Goal: Task Accomplishment & Management: Manage account settings

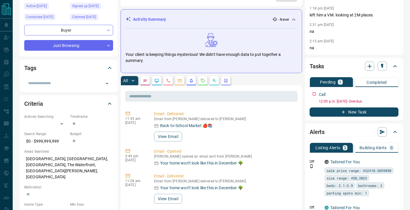
scroll to position [70, 0]
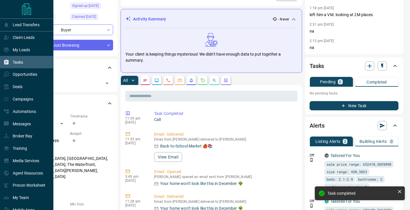
click at [22, 63] on p "Tasks" at bounding box center [18, 62] width 10 height 5
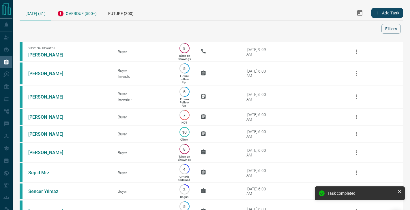
click at [87, 14] on div "Overdue (500+)" at bounding box center [76, 13] width 51 height 14
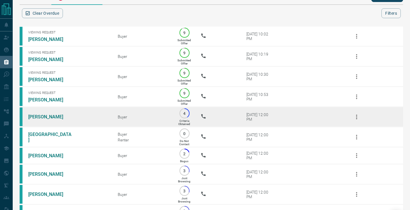
scroll to position [16, 0]
click at [51, 116] on link "[PERSON_NAME]" at bounding box center [49, 116] width 43 height 5
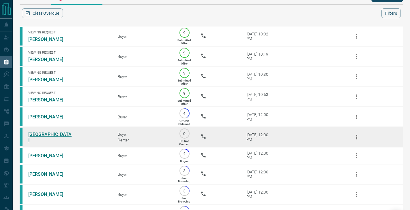
click at [50, 136] on link "[GEOGRAPHIC_DATA]" at bounding box center [49, 137] width 43 height 11
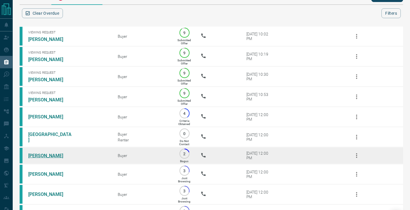
click at [41, 154] on link "[PERSON_NAME]" at bounding box center [49, 155] width 43 height 5
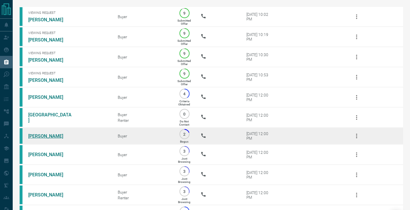
scroll to position [43, 0]
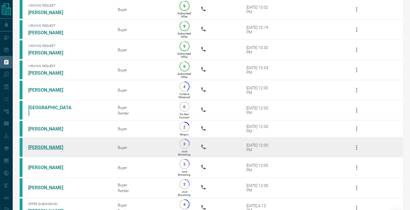
click at [39, 147] on link "[PERSON_NAME]" at bounding box center [49, 147] width 43 height 5
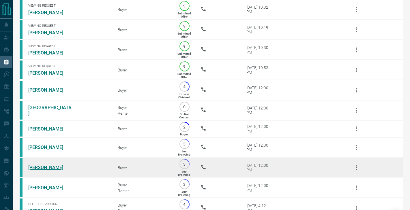
click at [39, 165] on link "[PERSON_NAME]" at bounding box center [49, 167] width 43 height 5
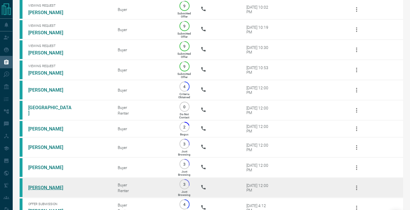
click at [39, 187] on link "[PERSON_NAME]" at bounding box center [49, 187] width 43 height 5
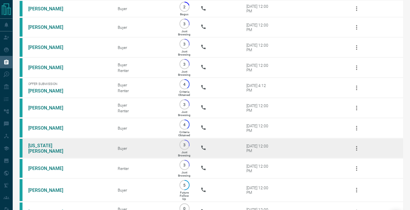
scroll to position [175, 0]
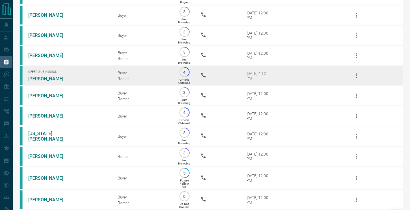
click at [54, 78] on link "[PERSON_NAME]" at bounding box center [49, 78] width 43 height 5
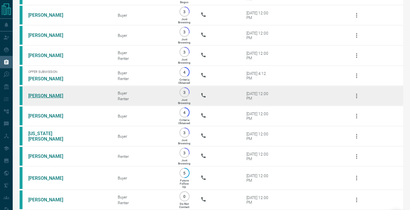
click at [54, 95] on link "[PERSON_NAME]" at bounding box center [49, 95] width 43 height 5
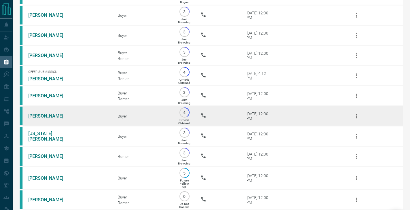
click at [54, 113] on link "[PERSON_NAME]" at bounding box center [49, 115] width 43 height 5
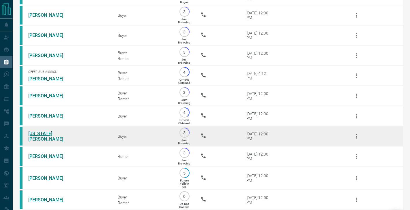
click at [51, 137] on link "[US_STATE][PERSON_NAME]" at bounding box center [49, 136] width 43 height 11
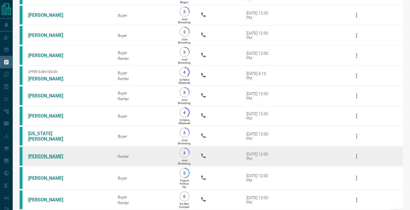
click at [45, 155] on link "[PERSON_NAME]" at bounding box center [49, 156] width 43 height 5
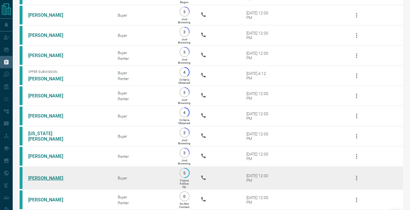
click at [40, 178] on link "[PERSON_NAME]" at bounding box center [49, 178] width 43 height 5
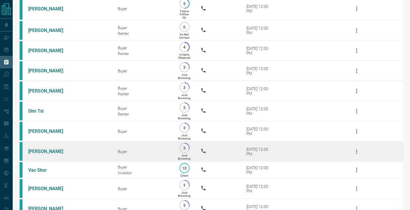
scroll to position [344, 0]
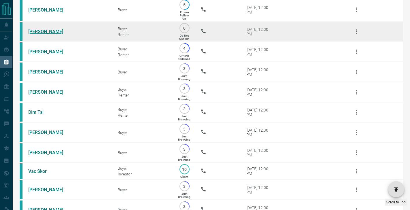
click at [45, 31] on link "[PERSON_NAME]" at bounding box center [49, 31] width 43 height 5
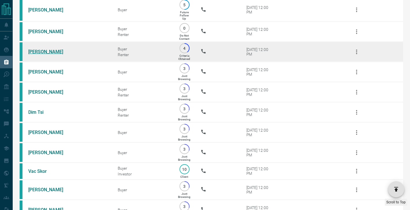
click at [44, 50] on link "[PERSON_NAME]" at bounding box center [49, 51] width 43 height 5
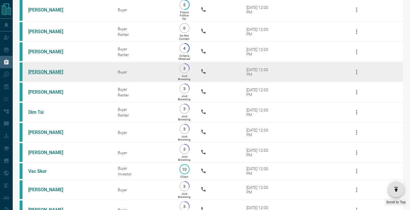
click at [44, 71] on link "[PERSON_NAME]" at bounding box center [49, 71] width 43 height 5
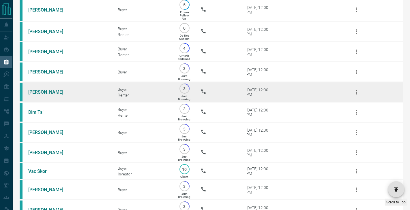
click at [44, 92] on link "[PERSON_NAME]" at bounding box center [49, 91] width 43 height 5
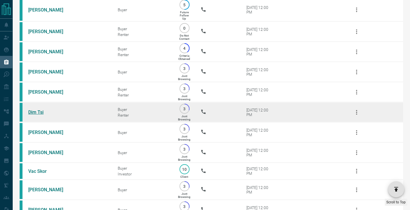
click at [41, 112] on link "Dim Tsi" at bounding box center [49, 112] width 43 height 5
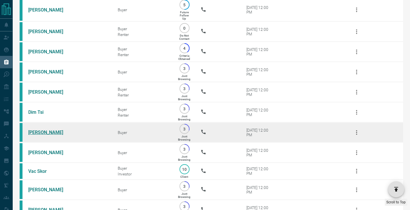
click at [44, 132] on link "[PERSON_NAME]" at bounding box center [49, 132] width 43 height 5
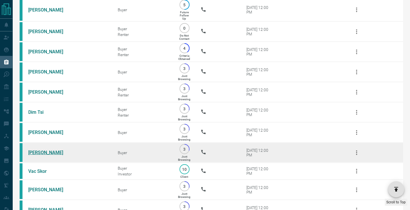
click at [44, 152] on link "[PERSON_NAME]" at bounding box center [49, 152] width 43 height 5
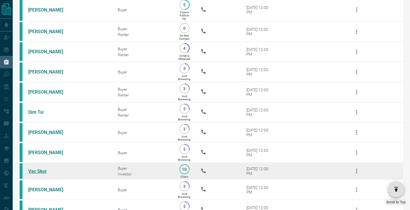
click at [39, 170] on link "Vac Skor" at bounding box center [49, 171] width 43 height 5
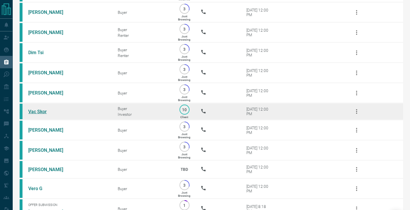
scroll to position [411, 0]
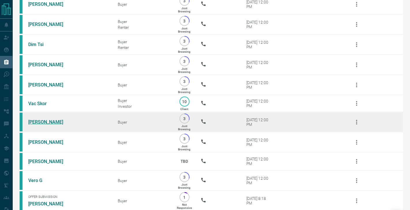
click at [49, 122] on link "[PERSON_NAME]" at bounding box center [49, 121] width 43 height 5
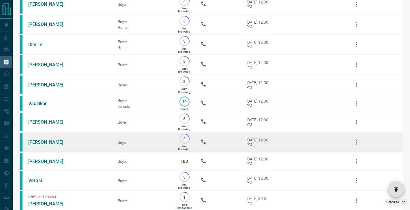
click at [49, 141] on link "[PERSON_NAME]" at bounding box center [49, 142] width 43 height 5
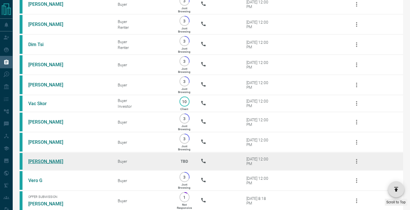
click at [49, 159] on link "[PERSON_NAME]" at bounding box center [49, 161] width 43 height 5
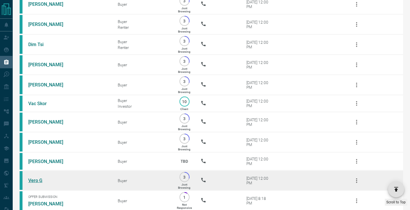
click at [40, 180] on link "Vero G" at bounding box center [49, 180] width 43 height 5
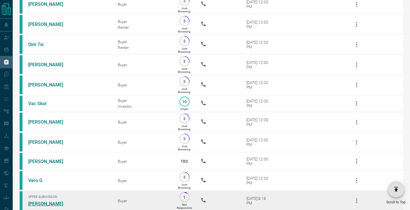
click at [40, 205] on link "[PERSON_NAME]" at bounding box center [49, 203] width 43 height 5
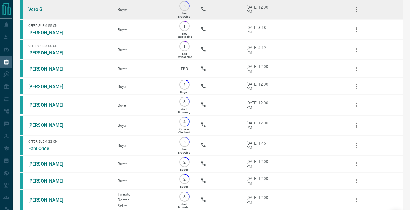
scroll to position [619, 0]
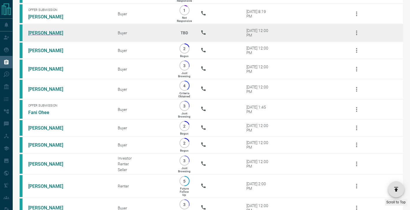
click at [56, 33] on link "[PERSON_NAME]" at bounding box center [49, 32] width 43 height 5
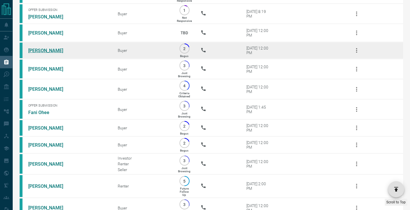
click at [50, 48] on link "[PERSON_NAME]" at bounding box center [49, 50] width 43 height 5
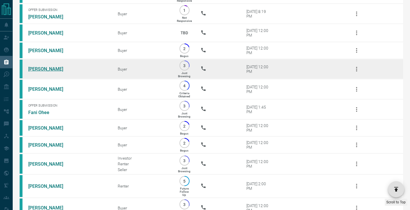
click at [48, 67] on link "[PERSON_NAME]" at bounding box center [49, 68] width 43 height 5
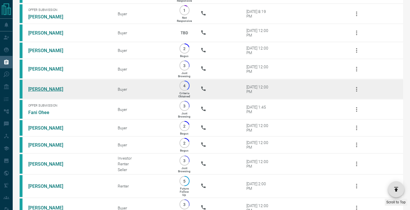
click at [46, 89] on link "[PERSON_NAME]" at bounding box center [49, 89] width 43 height 5
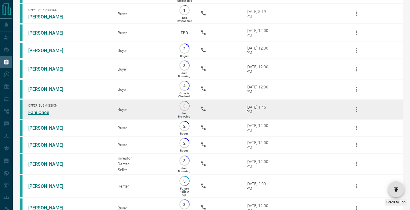
click at [46, 112] on link "Fani Ohee" at bounding box center [49, 112] width 43 height 5
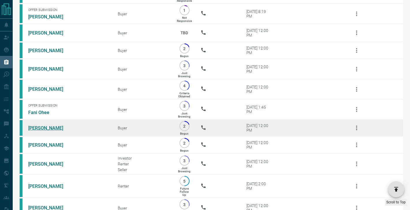
click at [45, 127] on link "[PERSON_NAME]" at bounding box center [49, 127] width 43 height 5
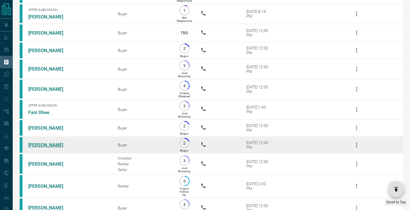
click at [47, 145] on link "[PERSON_NAME]" at bounding box center [49, 144] width 43 height 5
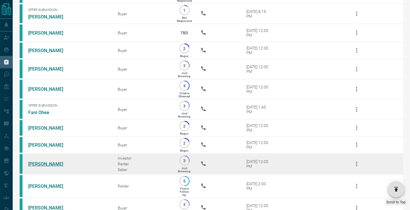
click at [47, 165] on link "[PERSON_NAME]" at bounding box center [49, 163] width 43 height 5
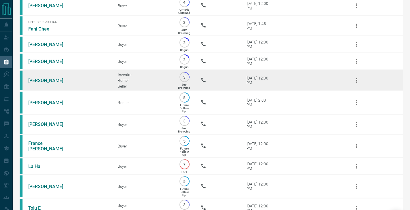
scroll to position [708, 0]
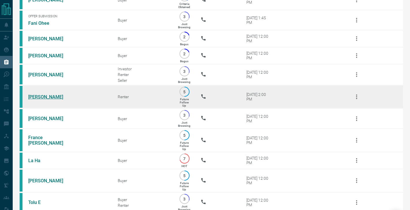
click at [49, 96] on link "[PERSON_NAME]" at bounding box center [49, 96] width 43 height 5
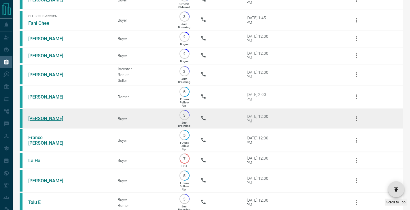
click at [50, 117] on link "[PERSON_NAME]" at bounding box center [49, 118] width 43 height 5
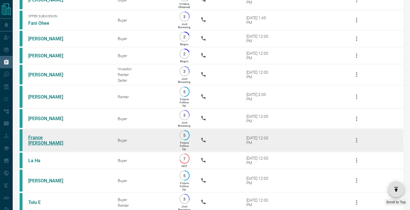
click at [49, 141] on link "France [PERSON_NAME]" at bounding box center [49, 140] width 43 height 11
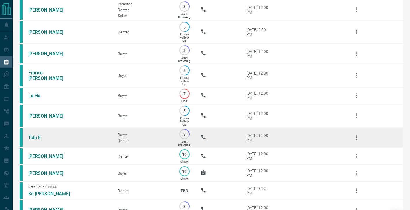
scroll to position [825, 0]
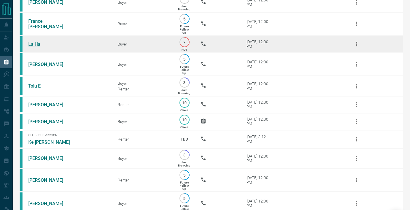
click at [37, 42] on link "La Ha" at bounding box center [49, 44] width 43 height 5
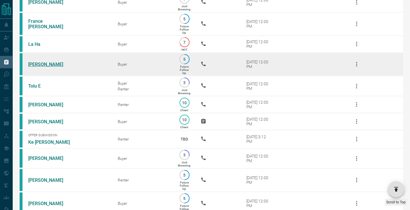
click at [38, 65] on link "[PERSON_NAME]" at bounding box center [49, 64] width 43 height 5
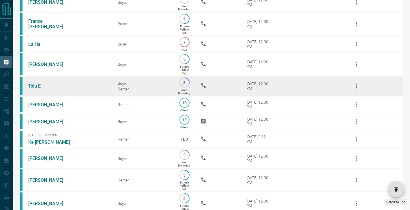
click at [37, 84] on link "Tolu E" at bounding box center [49, 85] width 43 height 5
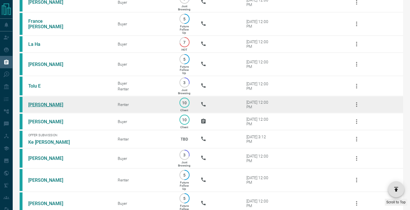
click at [37, 104] on link "[PERSON_NAME]" at bounding box center [49, 104] width 43 height 5
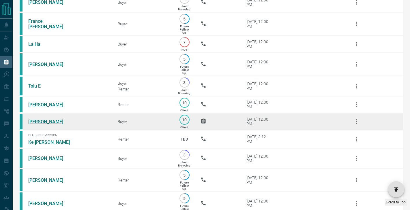
click at [40, 121] on link "[PERSON_NAME]" at bounding box center [49, 121] width 43 height 5
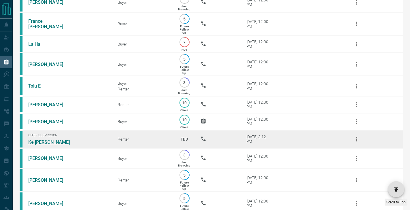
click at [40, 142] on link "Ke [PERSON_NAME]" at bounding box center [49, 142] width 43 height 5
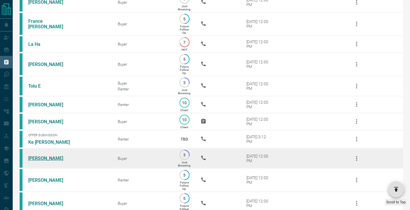
click at [40, 158] on link "[PERSON_NAME]" at bounding box center [49, 158] width 43 height 5
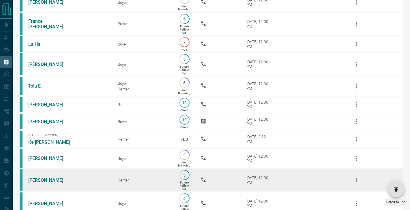
click at [40, 182] on link "[PERSON_NAME]" at bounding box center [49, 180] width 43 height 5
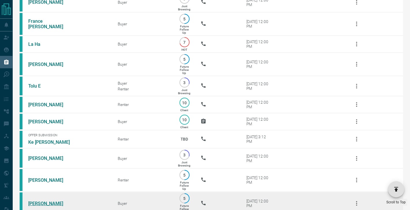
click at [40, 204] on link "[PERSON_NAME]" at bounding box center [49, 203] width 43 height 5
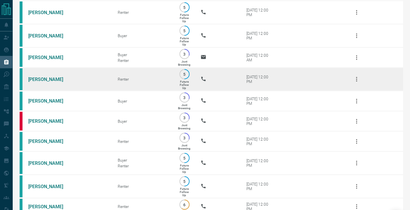
scroll to position [1004, 0]
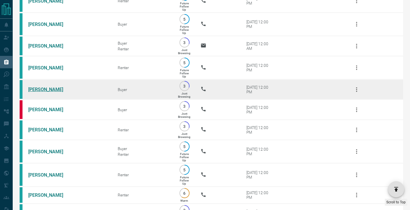
click at [46, 87] on link "[PERSON_NAME]" at bounding box center [49, 89] width 43 height 5
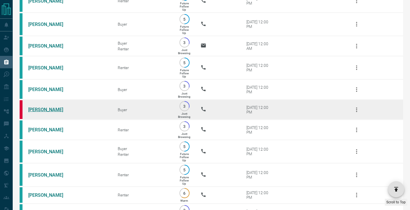
click at [46, 110] on link "[PERSON_NAME]" at bounding box center [49, 109] width 43 height 5
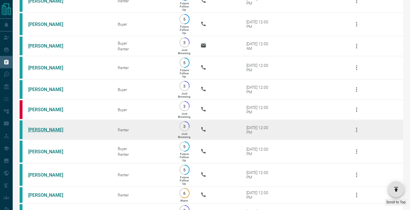
click at [46, 128] on link "[PERSON_NAME]" at bounding box center [49, 129] width 43 height 5
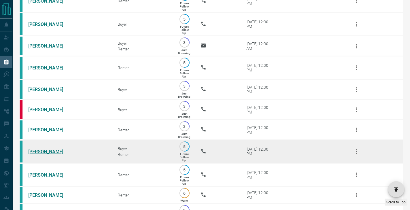
click at [45, 149] on link "[PERSON_NAME]" at bounding box center [49, 151] width 43 height 5
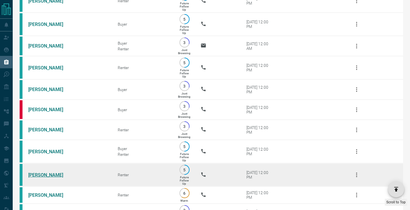
click at [45, 174] on link "[PERSON_NAME]" at bounding box center [49, 174] width 43 height 5
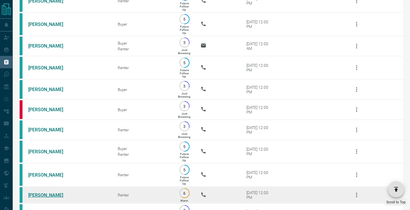
click at [45, 195] on link "[PERSON_NAME]" at bounding box center [49, 195] width 43 height 5
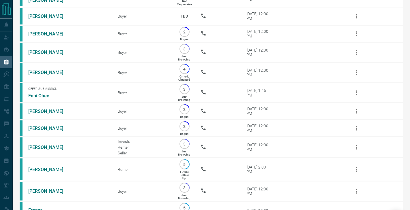
scroll to position [544, 0]
